Goal: Check status: Check status

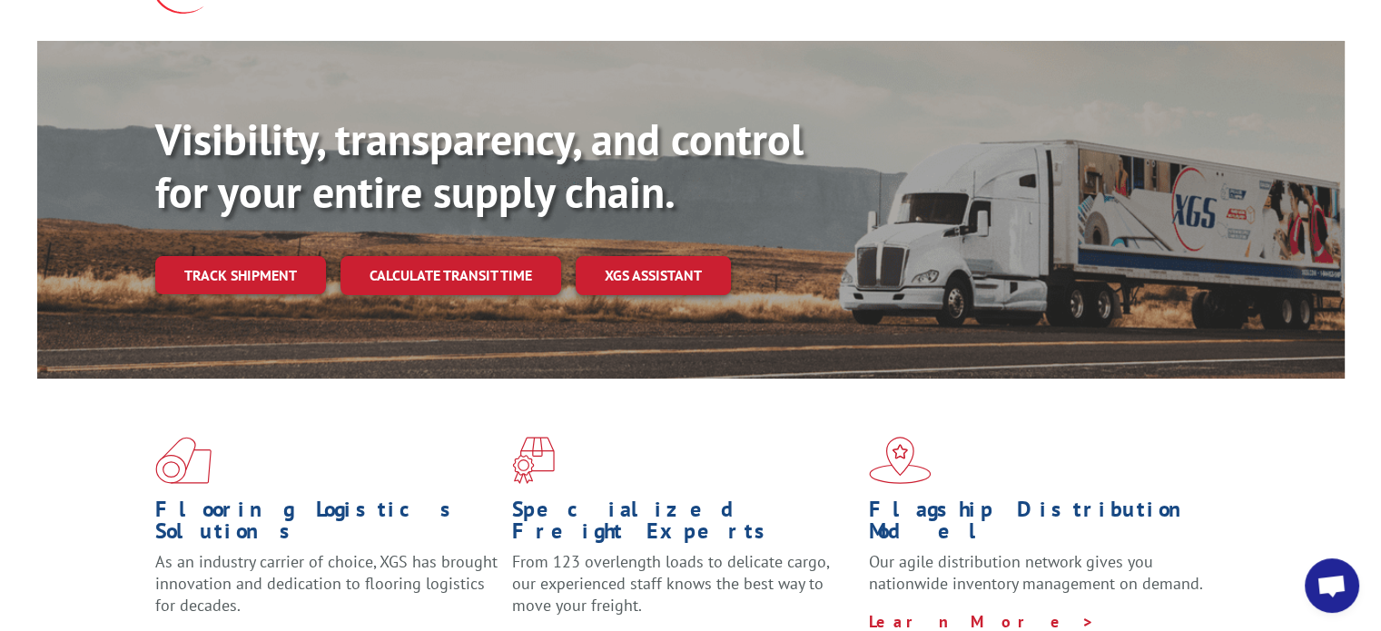
scroll to position [133, 0]
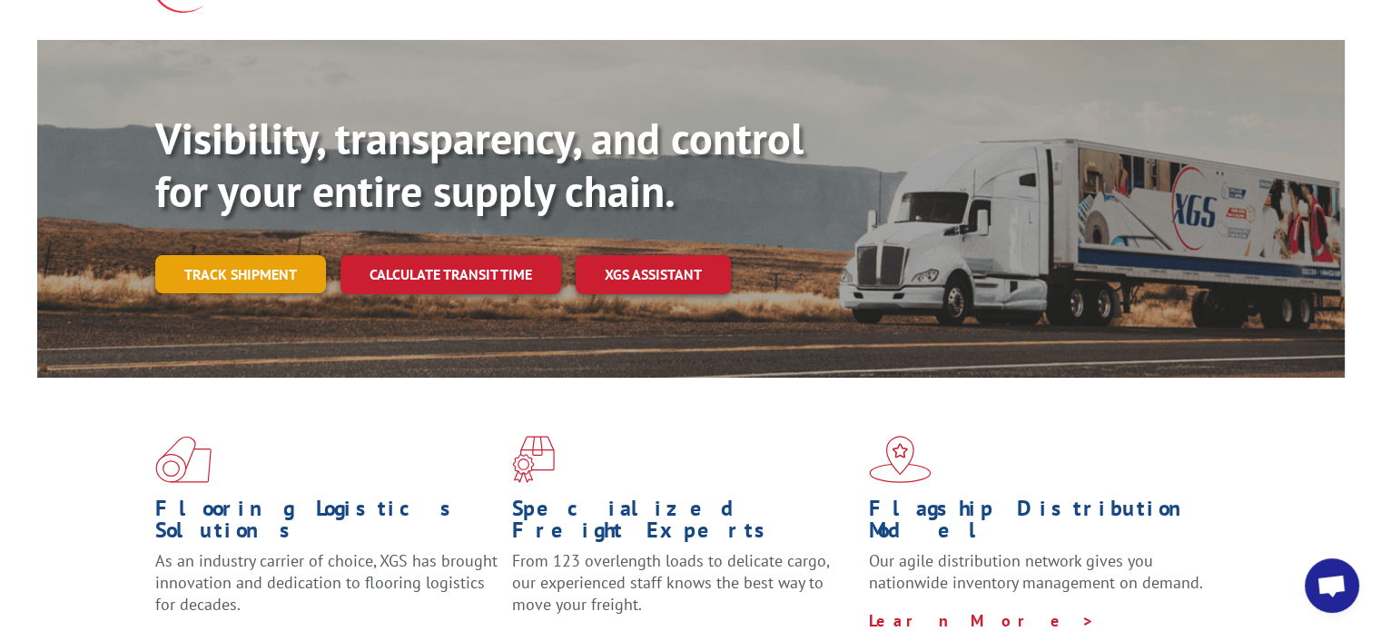
click at [289, 255] on link "Track shipment" at bounding box center [240, 274] width 171 height 38
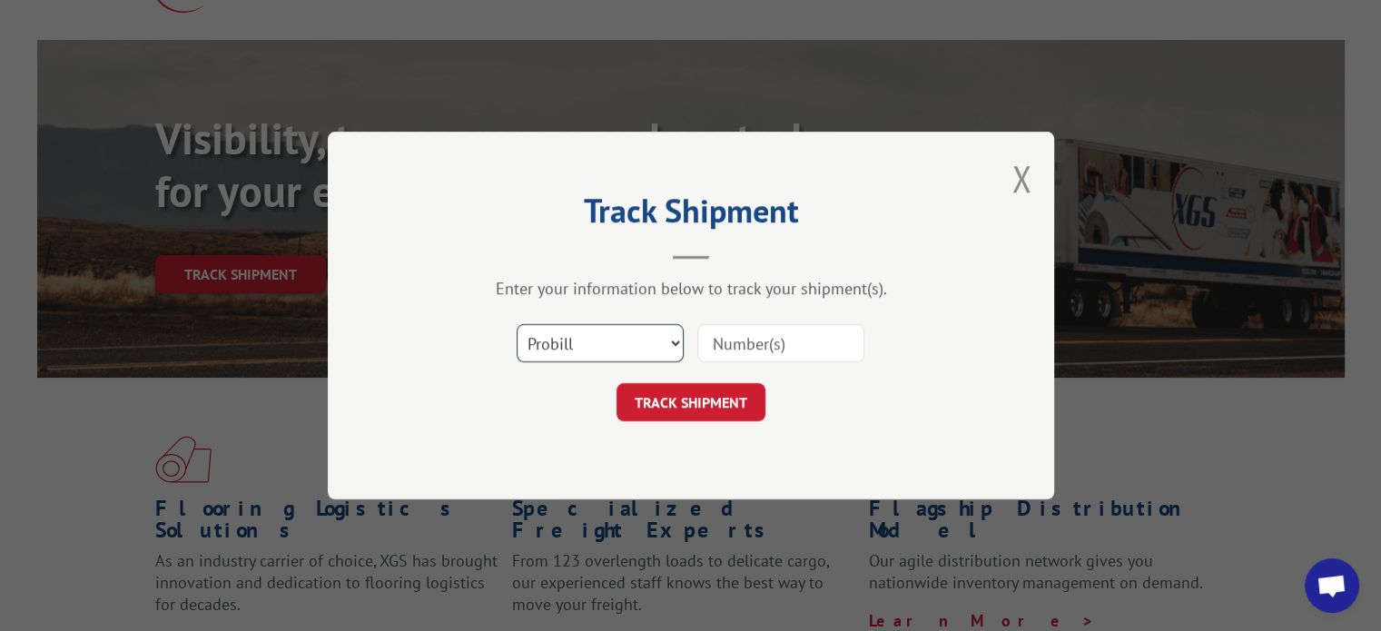
click at [678, 332] on select "Select category... Probill BOL PO" at bounding box center [600, 343] width 167 height 38
select select "bol"
click at [517, 324] on select "Select category... Probill BOL PO" at bounding box center [600, 343] width 167 height 38
click at [800, 348] on input at bounding box center [781, 343] width 167 height 38
type input "5137256"
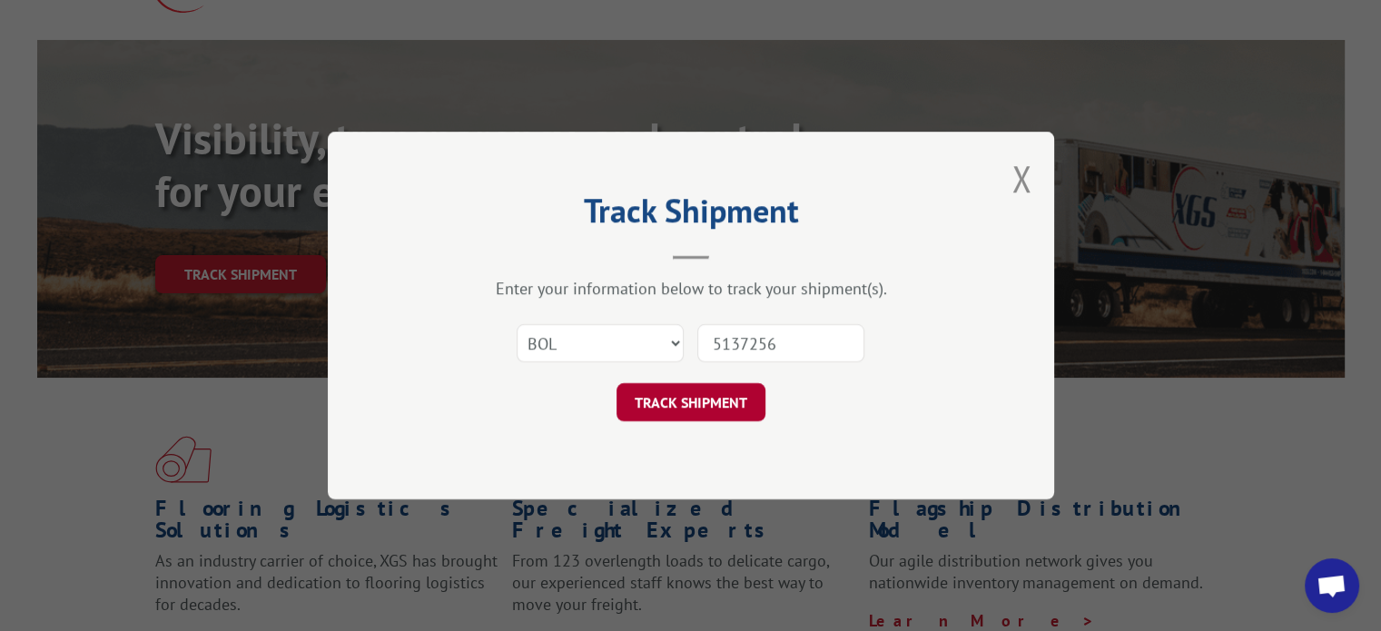
click at [694, 400] on button "TRACK SHIPMENT" at bounding box center [691, 402] width 149 height 38
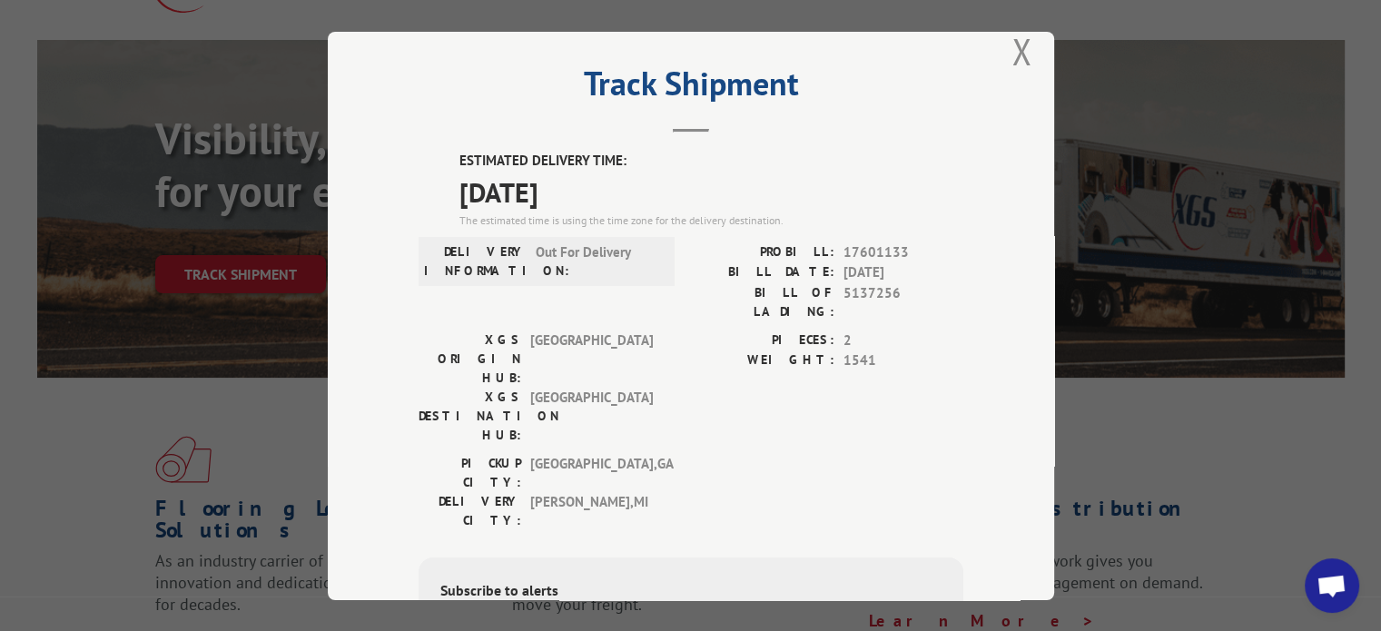
scroll to position [25, 0]
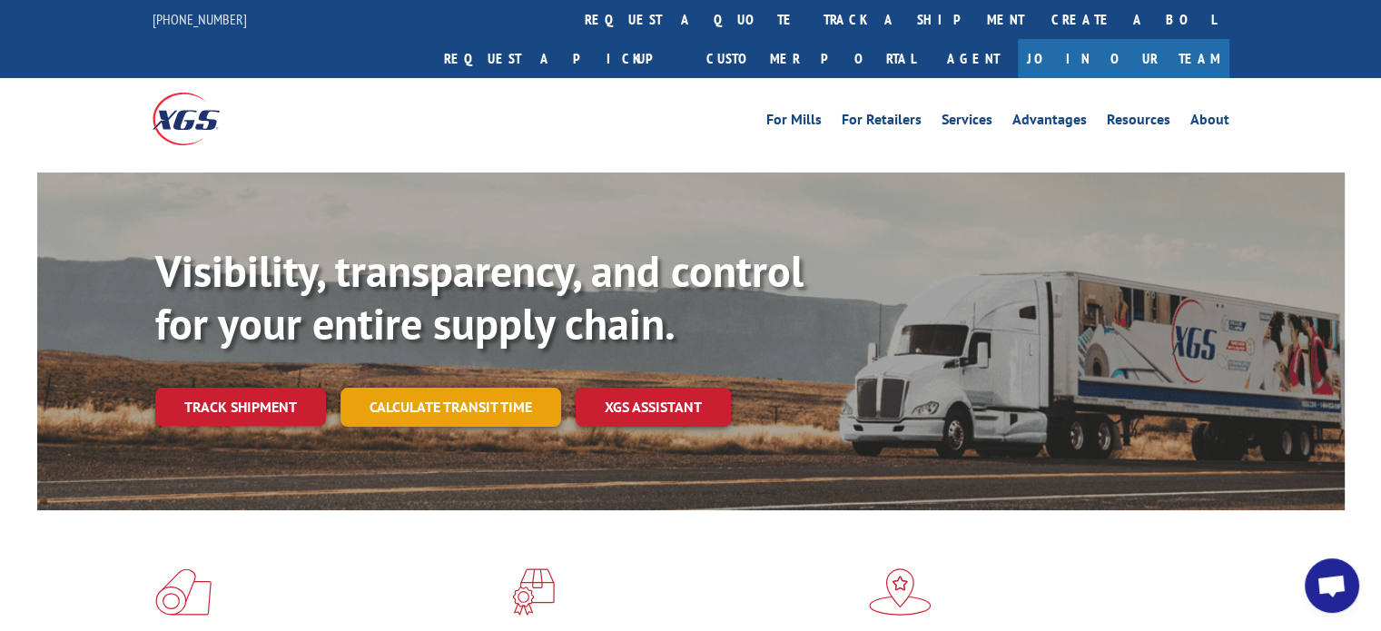
click at [444, 388] on link "Calculate transit time" at bounding box center [451, 407] width 221 height 39
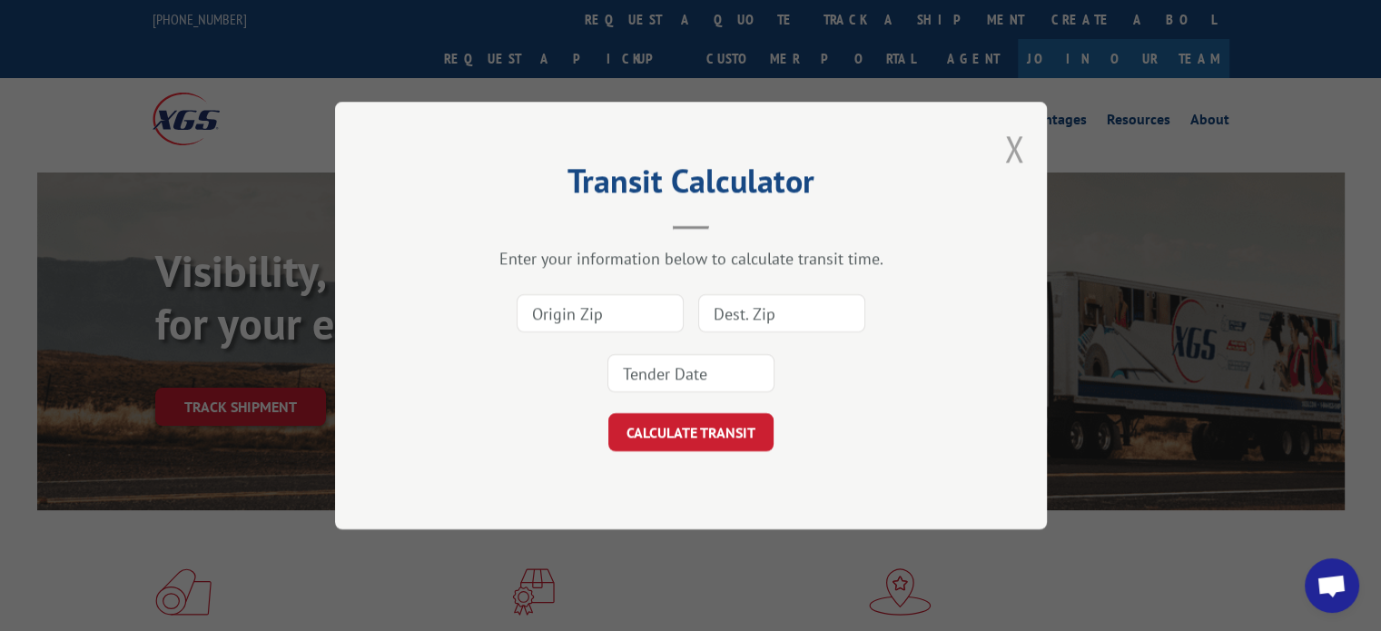
click at [1014, 144] on button "Close modal" at bounding box center [1015, 148] width 20 height 48
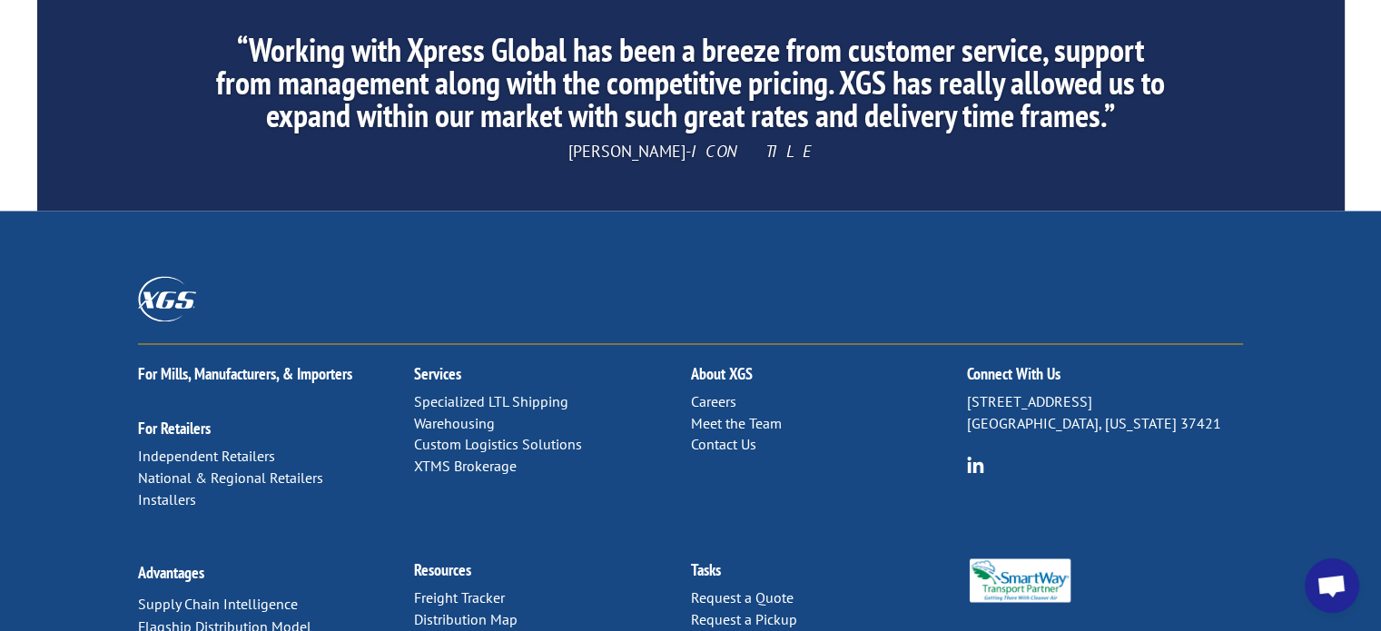
scroll to position [2963, 0]
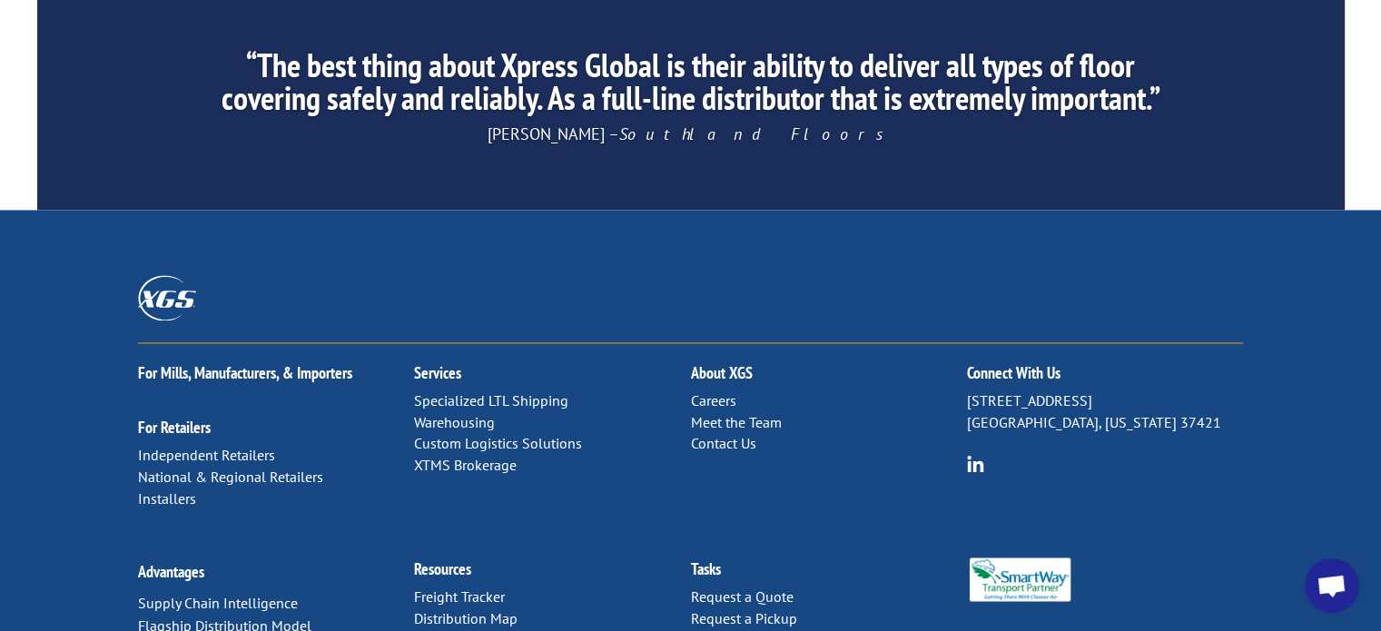
click at [444, 587] on link "Freight Tracker" at bounding box center [459, 596] width 91 height 18
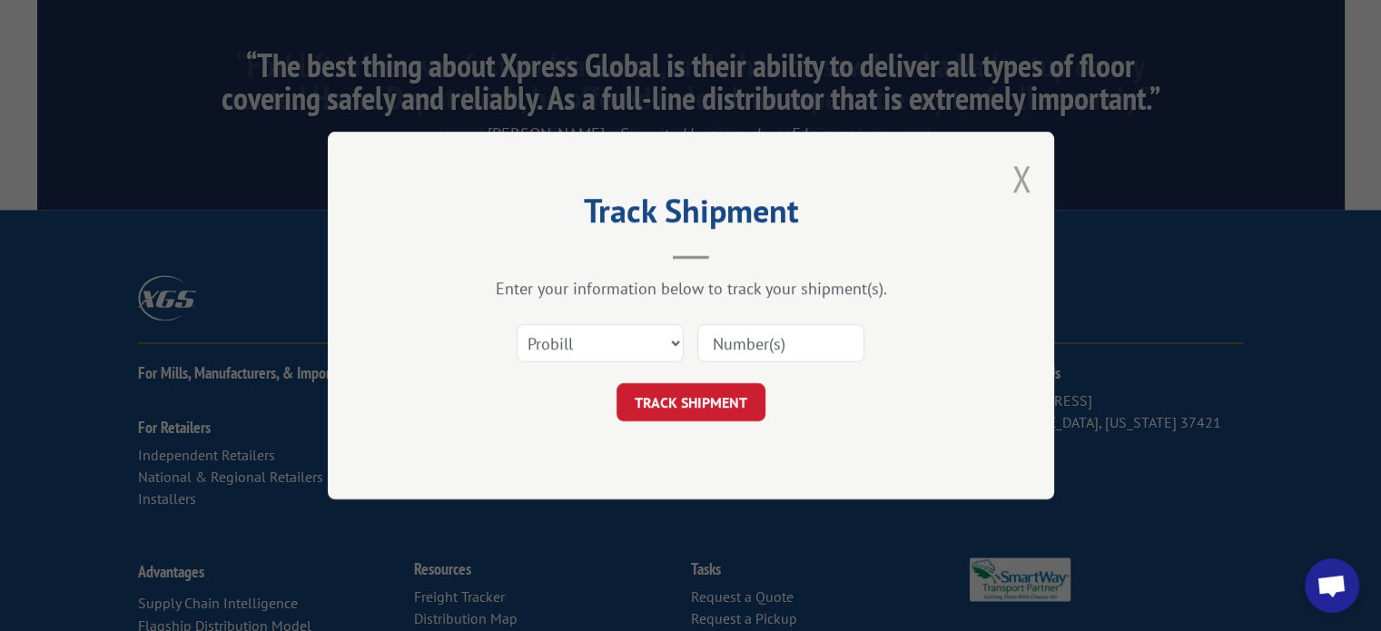
click at [1014, 176] on button "Close modal" at bounding box center [1022, 178] width 20 height 48
